Goal: Transaction & Acquisition: Subscribe to service/newsletter

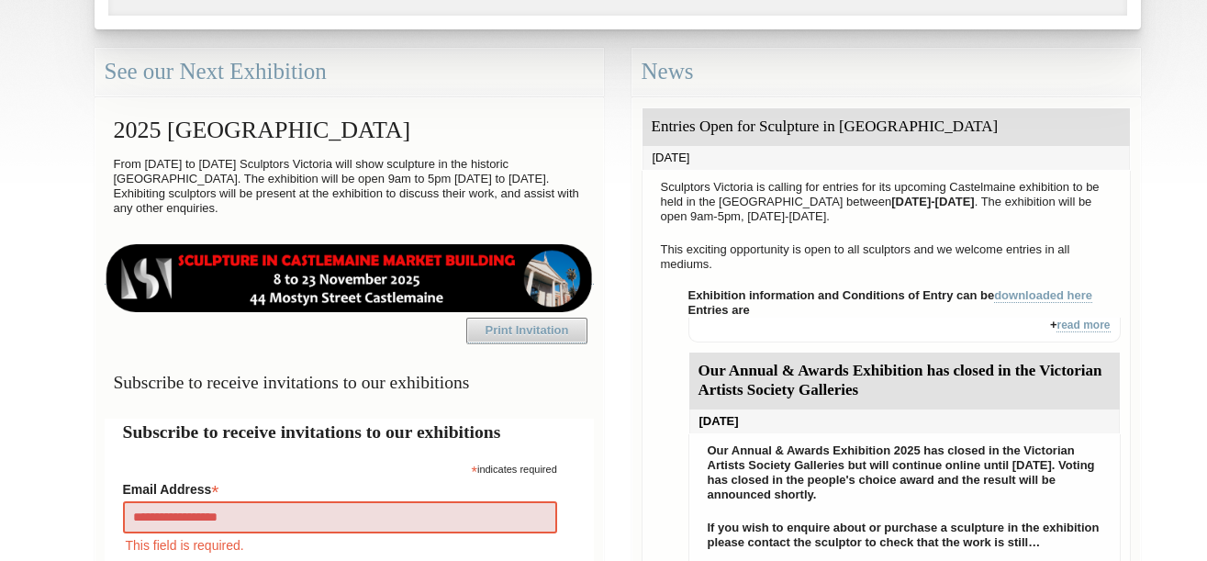
type input "**********"
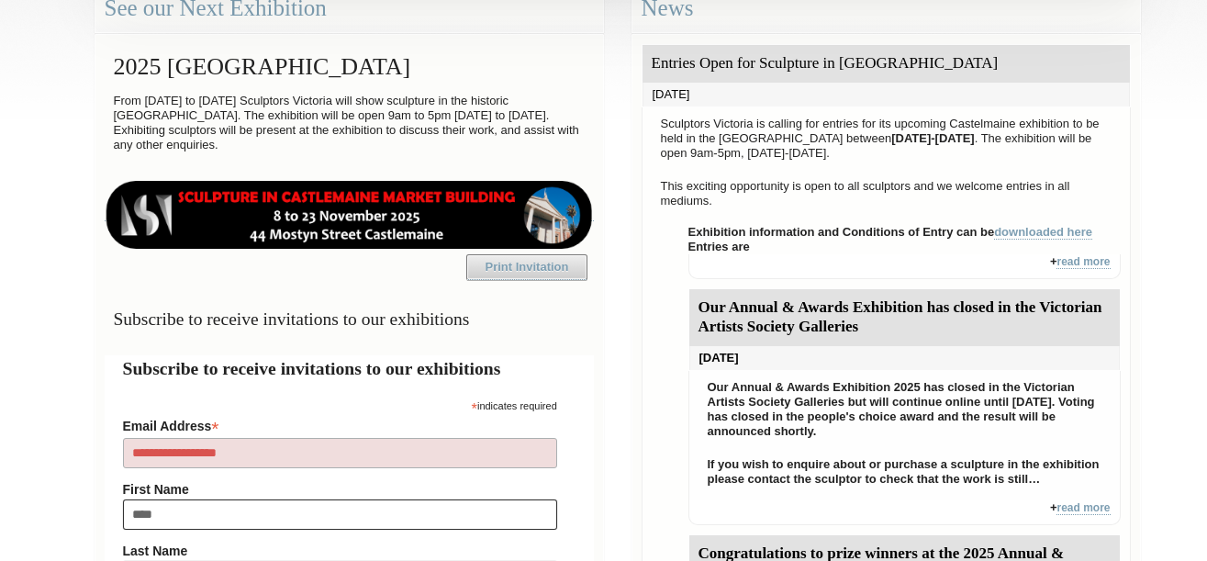
type input "*****"
type input "*********"
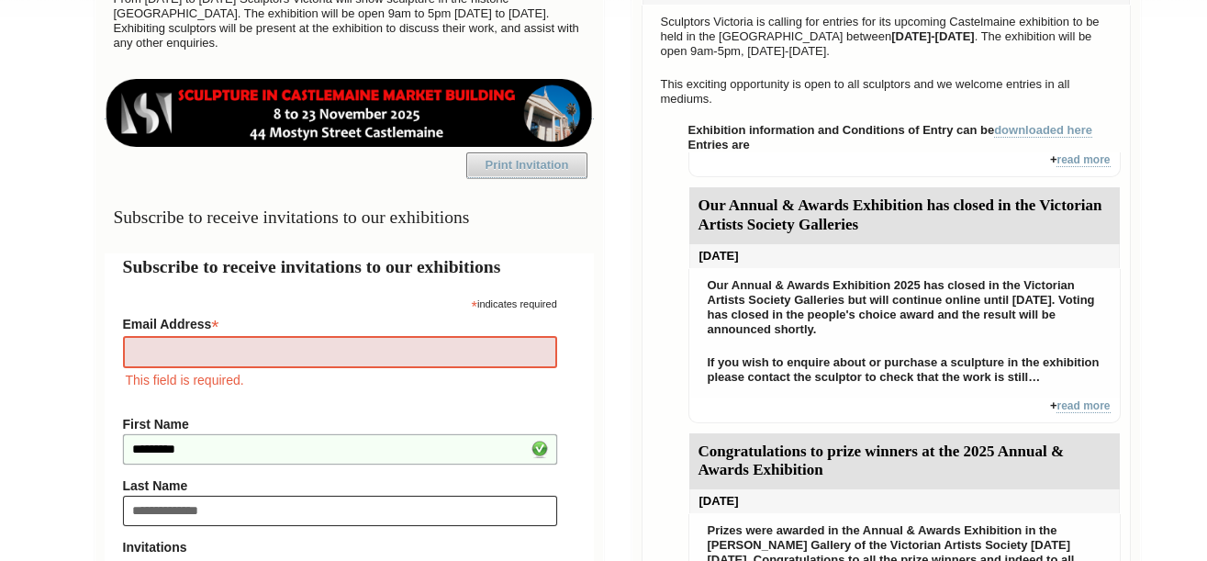
type input "**********"
